Goal: Task Accomplishment & Management: Use online tool/utility

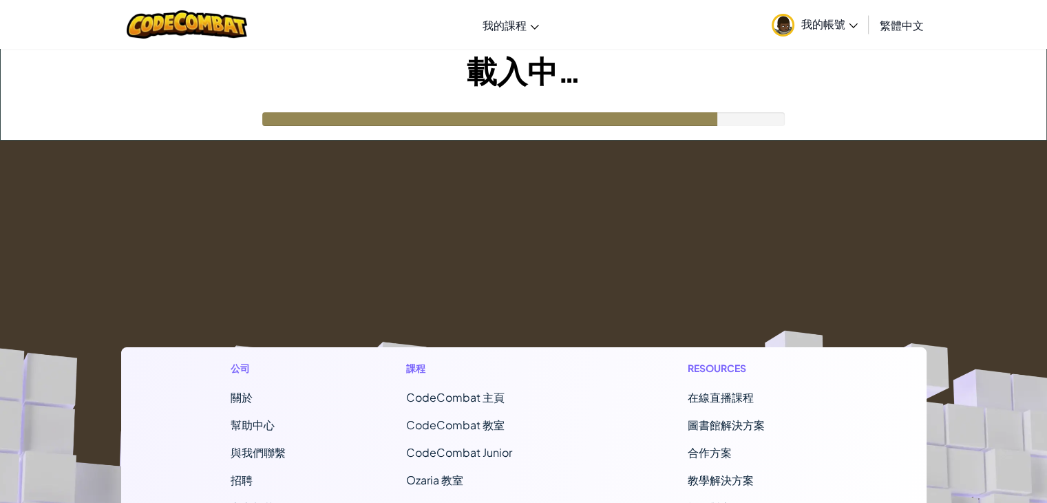
drag, startPoint x: 826, startPoint y: 124, endPoint x: 826, endPoint y: 94, distance: 29.6
click at [826, 124] on div "載入中…" at bounding box center [524, 94] width 1046 height 91
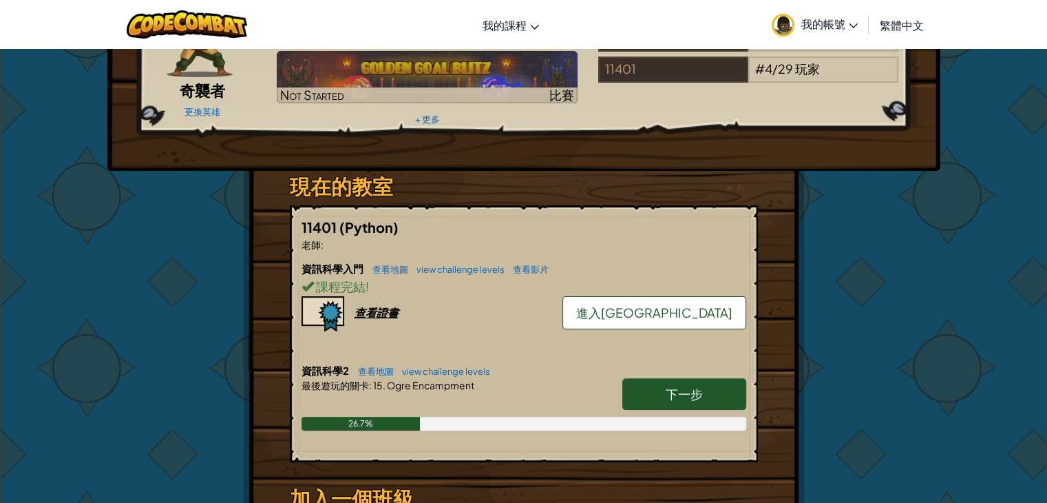
scroll to position [207, 0]
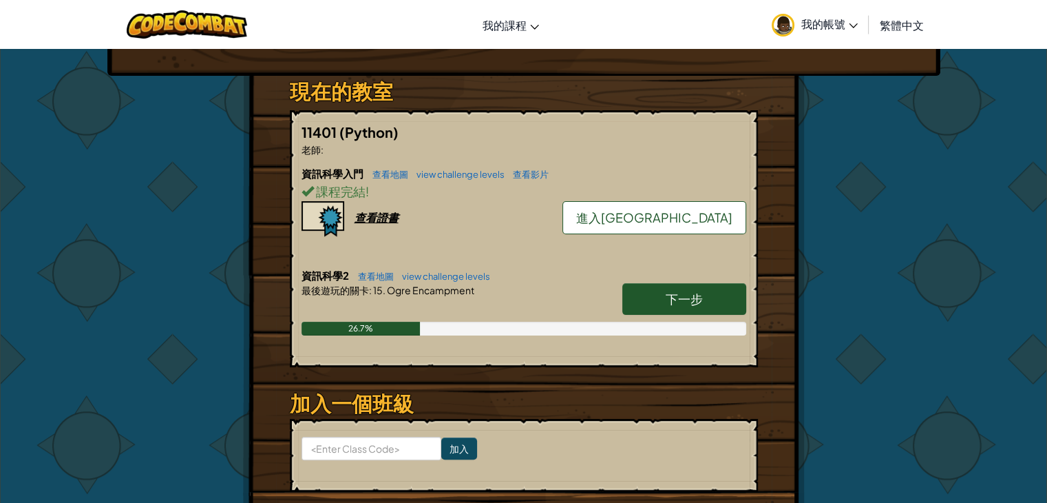
click at [716, 301] on link "下一步" at bounding box center [685, 299] width 124 height 32
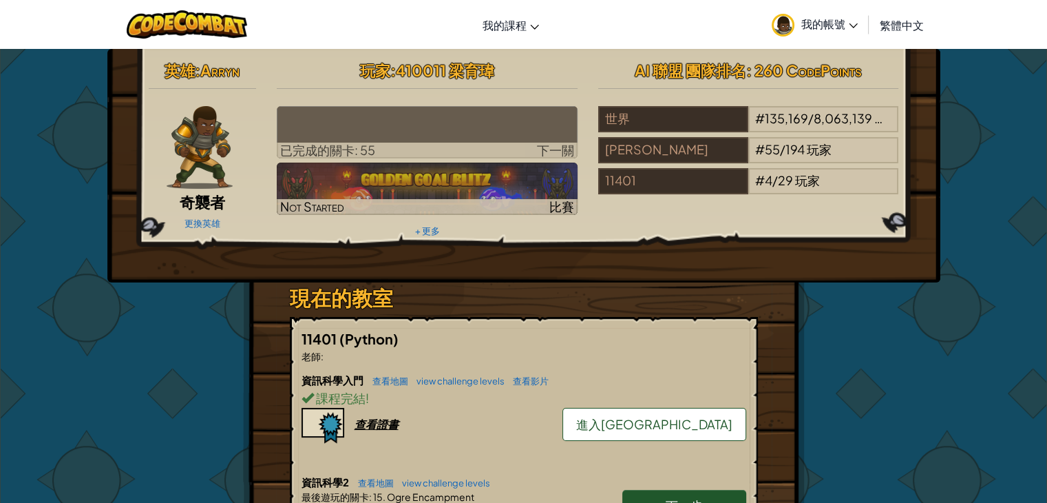
select select "zh-HANT"
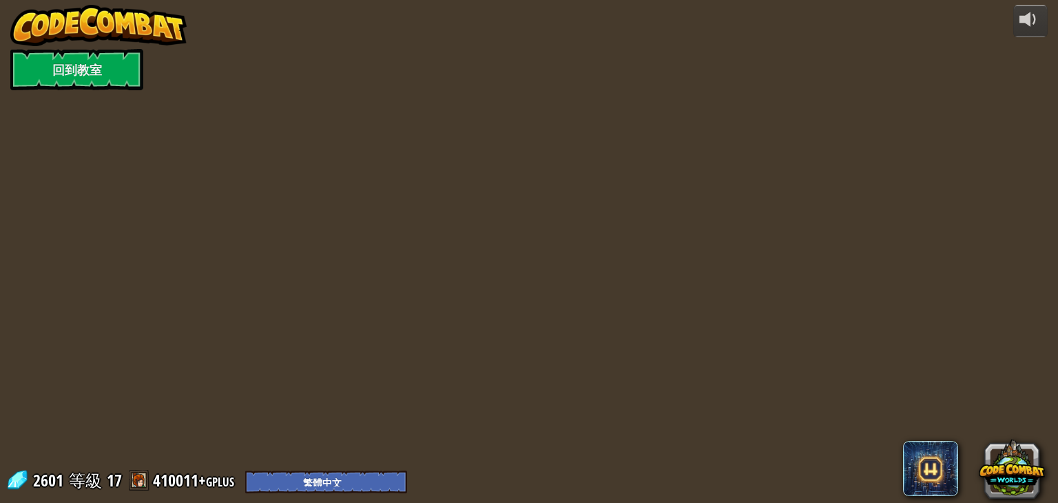
select select "zh-HANT"
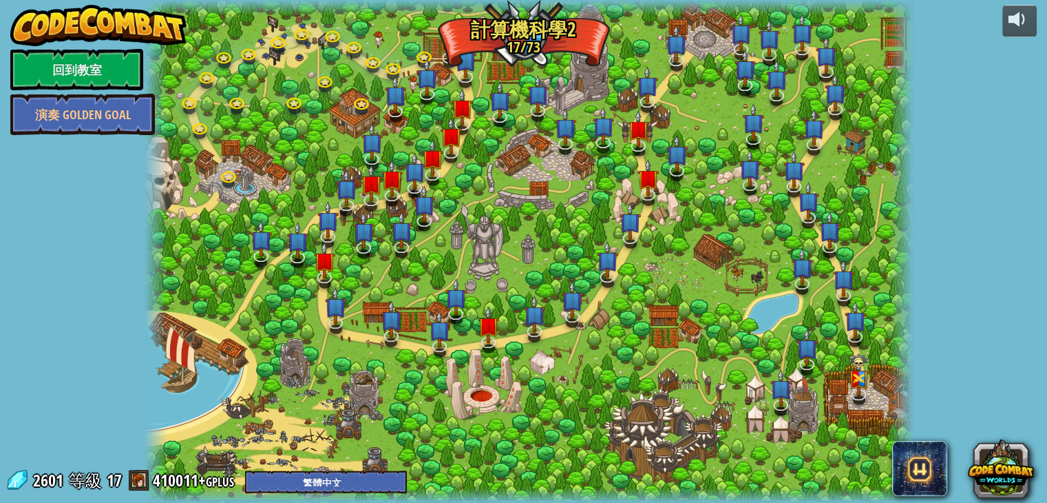
select select "zh-HANT"
